Goal: Information Seeking & Learning: Learn about a topic

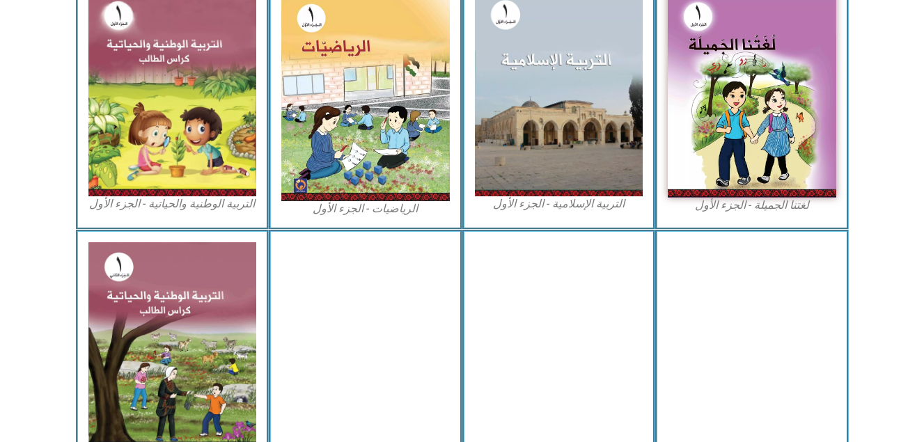
scroll to position [493, 0]
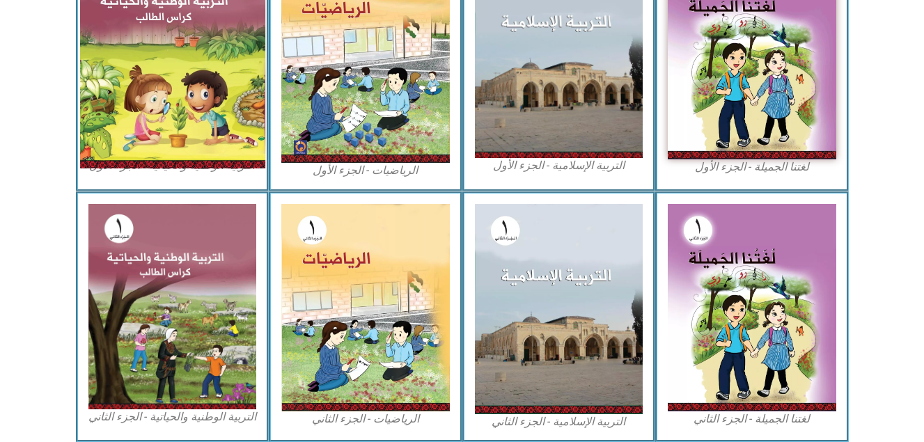
click at [170, 143] on img at bounding box center [171, 55] width 185 height 226
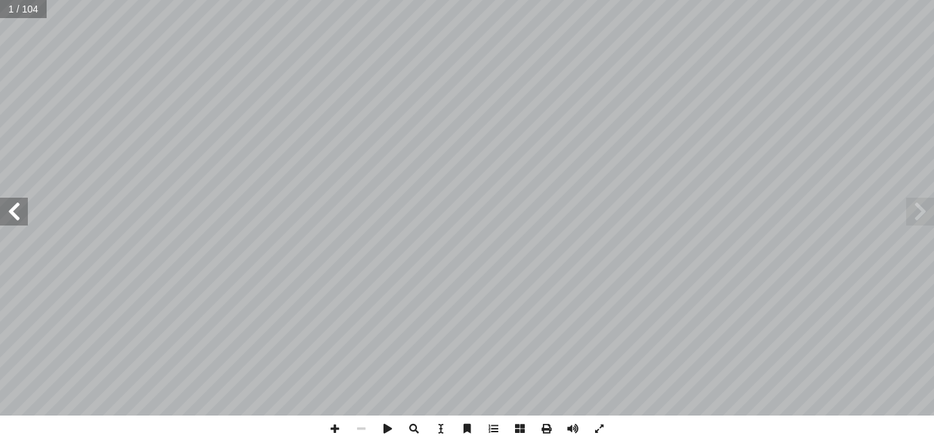
click at [20, 198] on span at bounding box center [14, 212] width 28 height 28
click at [25, 205] on span at bounding box center [14, 212] width 28 height 28
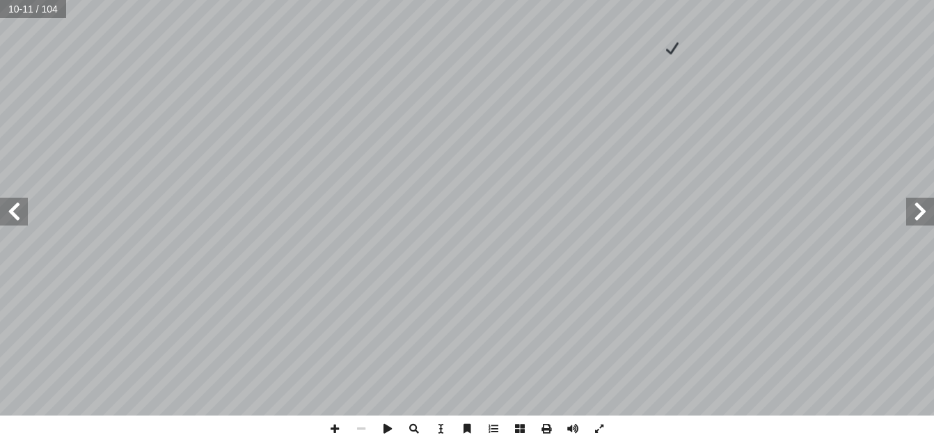
click at [19, 220] on span at bounding box center [14, 212] width 28 height 28
click at [330, 427] on span at bounding box center [335, 428] width 26 height 26
click at [20, 205] on span at bounding box center [14, 212] width 28 height 28
click at [18, 214] on span at bounding box center [14, 212] width 28 height 28
